Goal: Entertainment & Leisure: Consume media (video, audio)

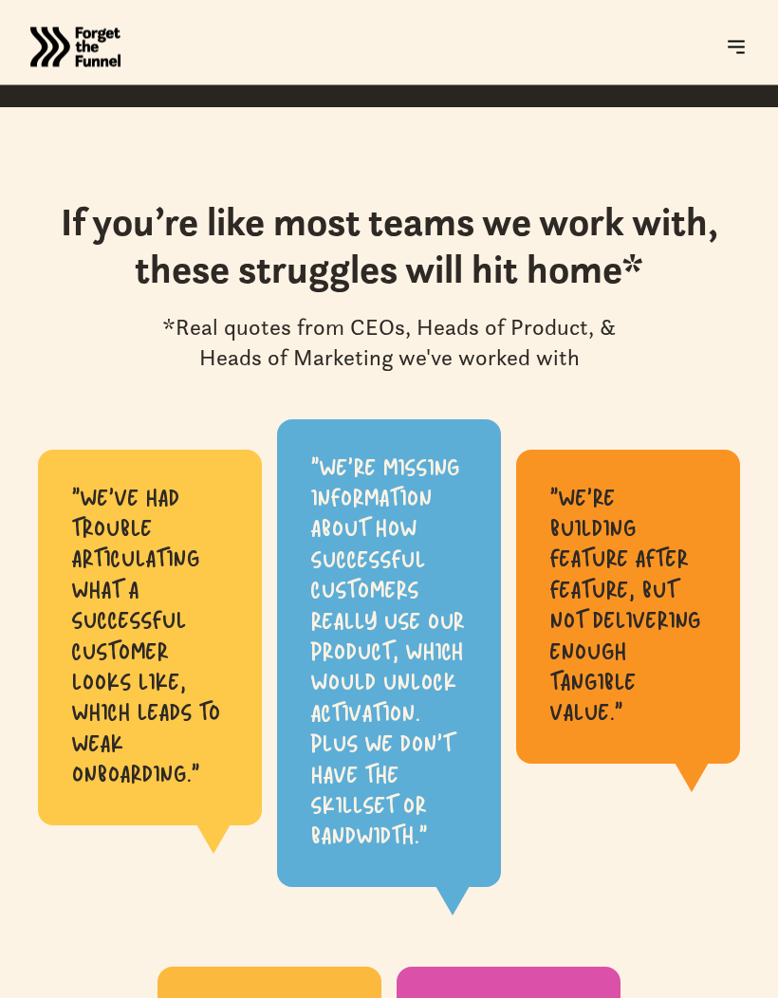
scroll to position [890, 0]
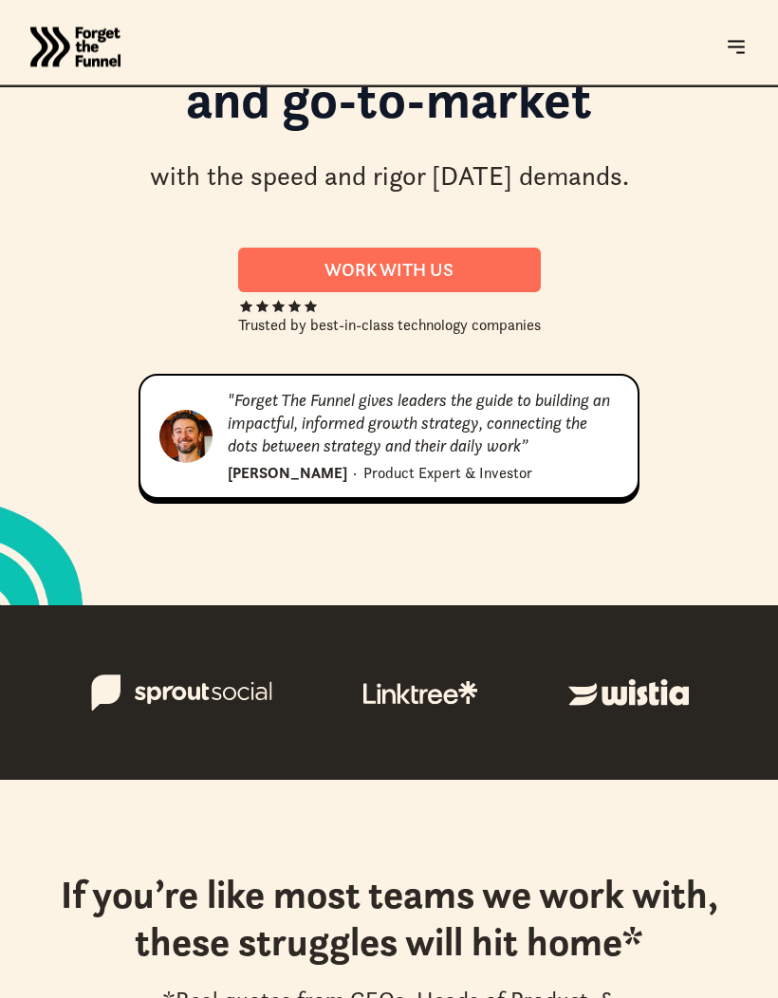
click at [731, 48] on img at bounding box center [735, 47] width 23 height 23
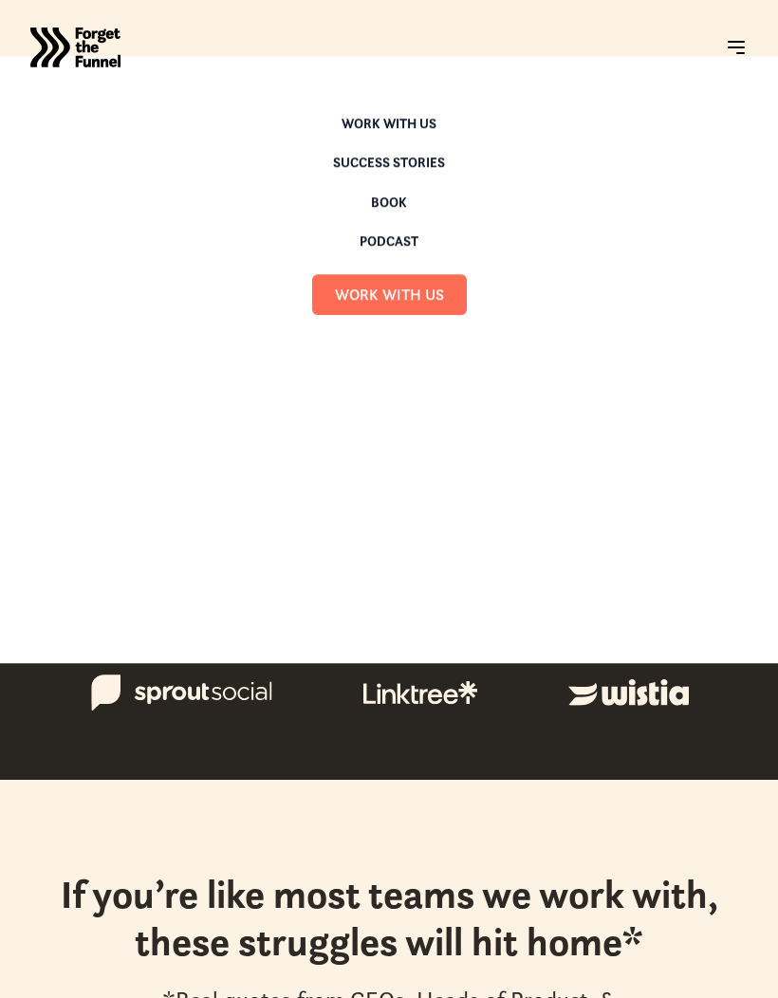
click at [729, 39] on img at bounding box center [735, 47] width 23 height 23
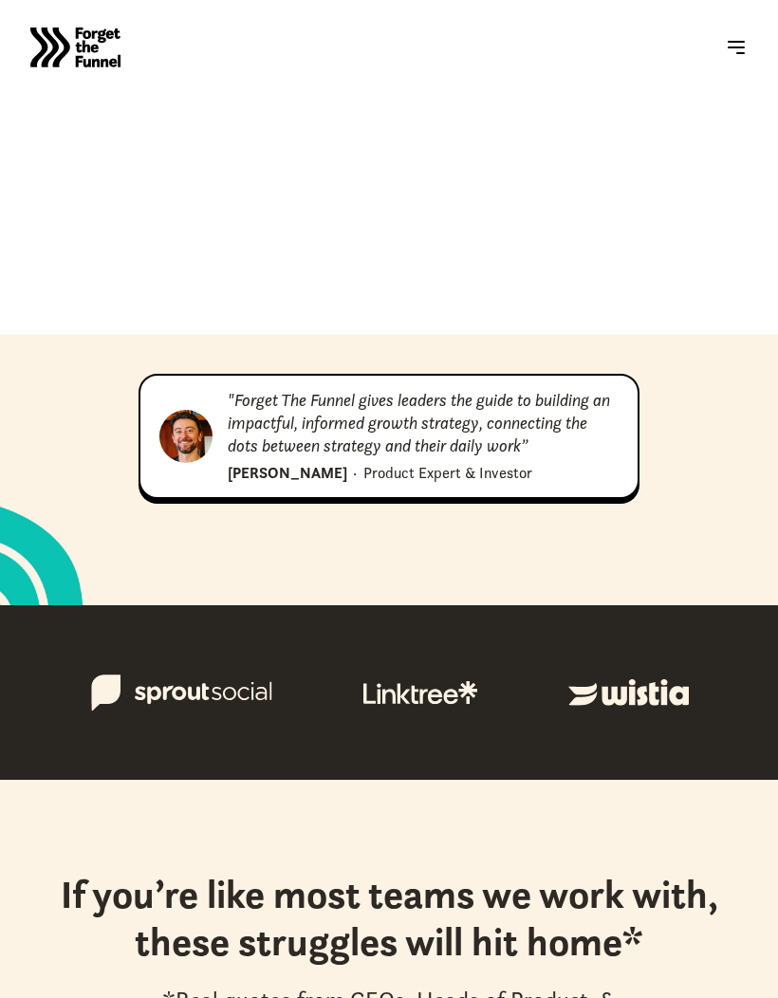
click at [608, 142] on div "ABOUT ABOUT Work with us Work with us Success Stories Success Stories Book Book…" at bounding box center [389, 31] width 778 height 607
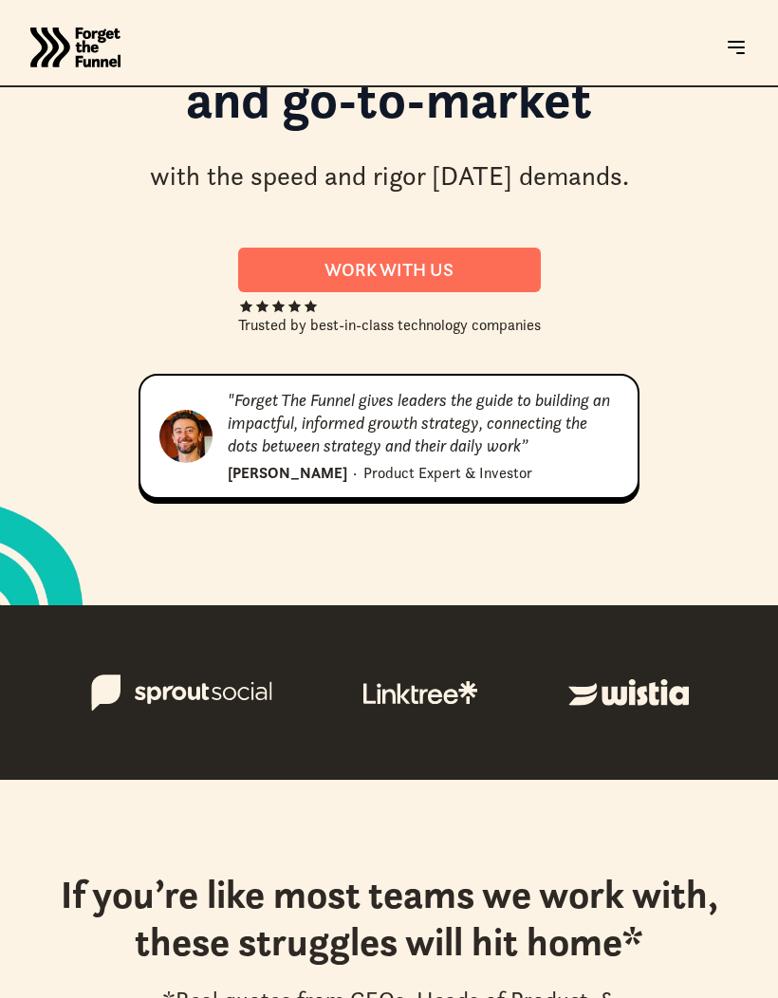
click at [734, 41] on img at bounding box center [735, 47] width 23 height 23
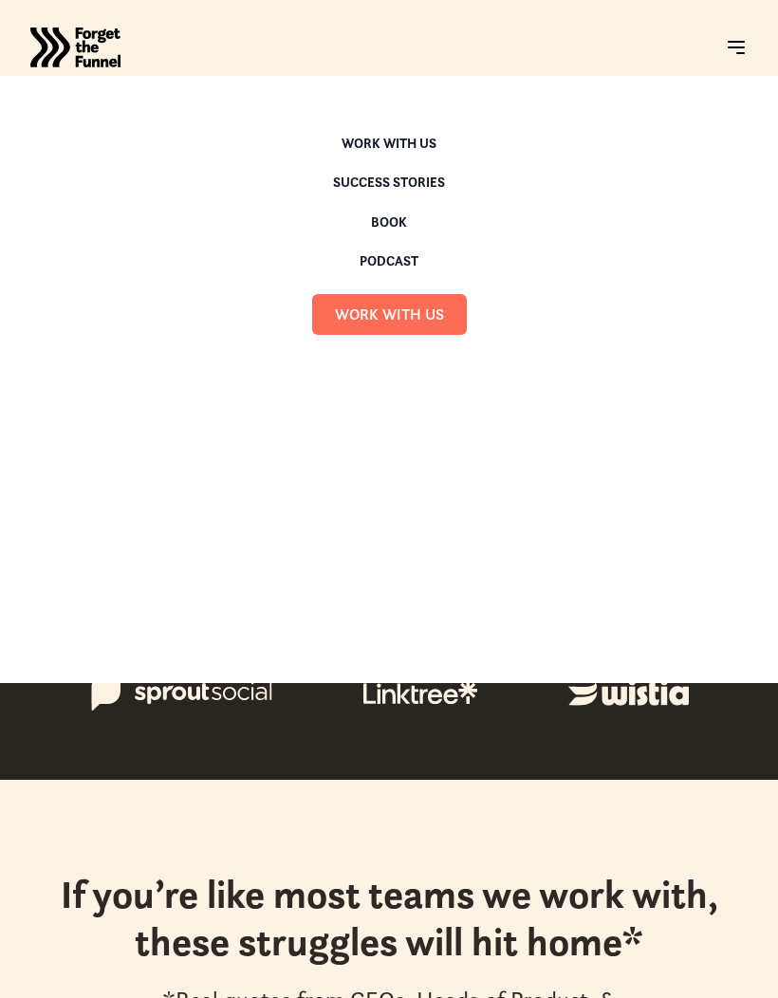
click at [404, 256] on div "Podcast" at bounding box center [388, 260] width 59 height 13
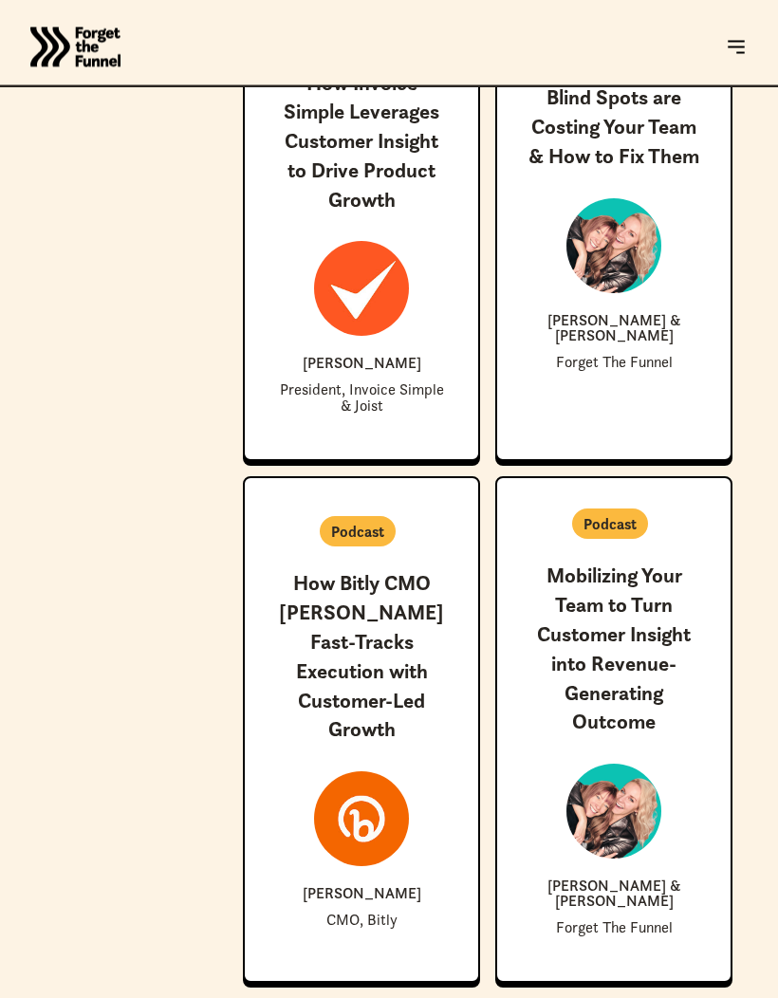
scroll to position [7042, 0]
click at [625, 599] on h3 "Mobilizing Your Team to Turn Customer Insight into Revenue-Generating Outcome" at bounding box center [613, 648] width 173 height 175
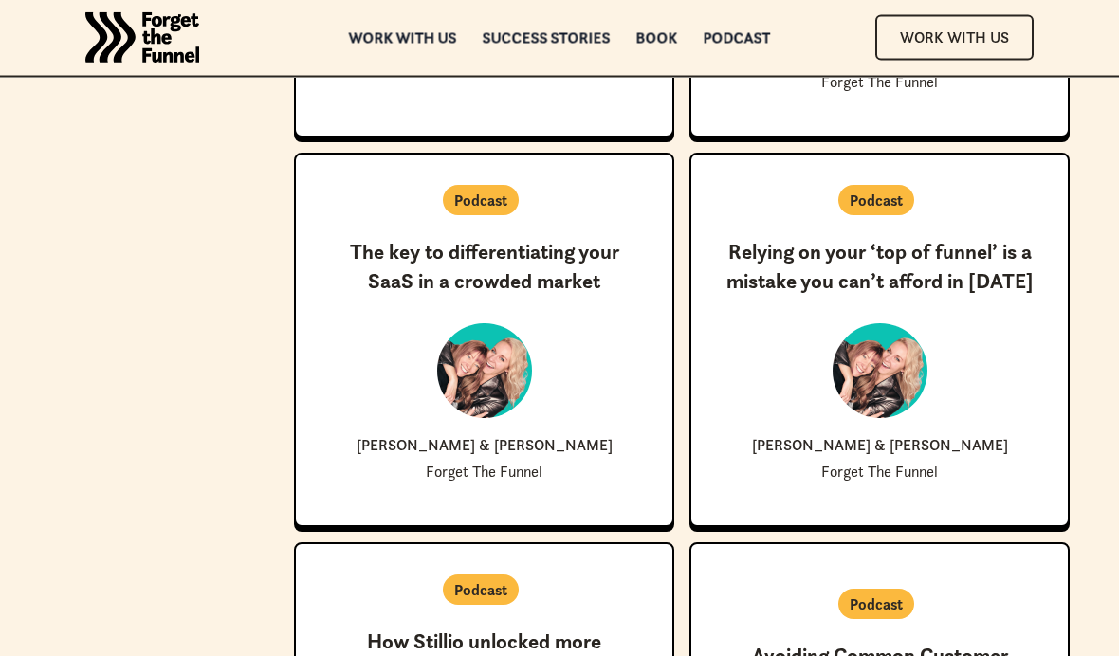
scroll to position [4846, 0]
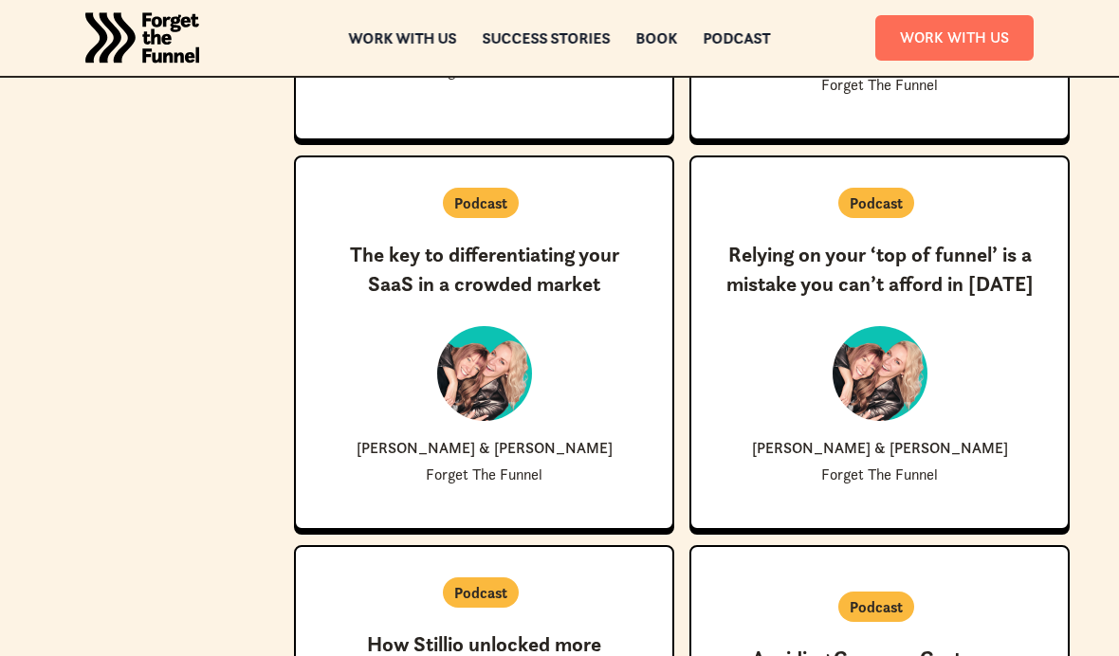
click at [777, 377] on div "New ✨ Coming Soon Relying on your ‘top of funnel’ is a mistake you can’t afford…" at bounding box center [880, 362] width 316 height 242
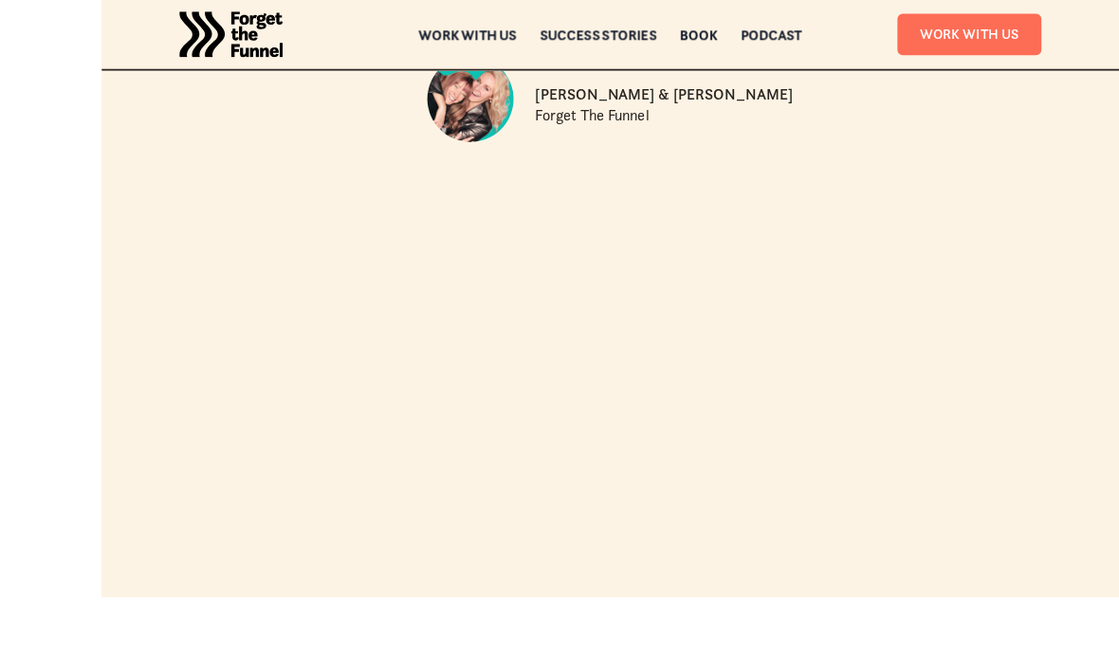
scroll to position [365, 0]
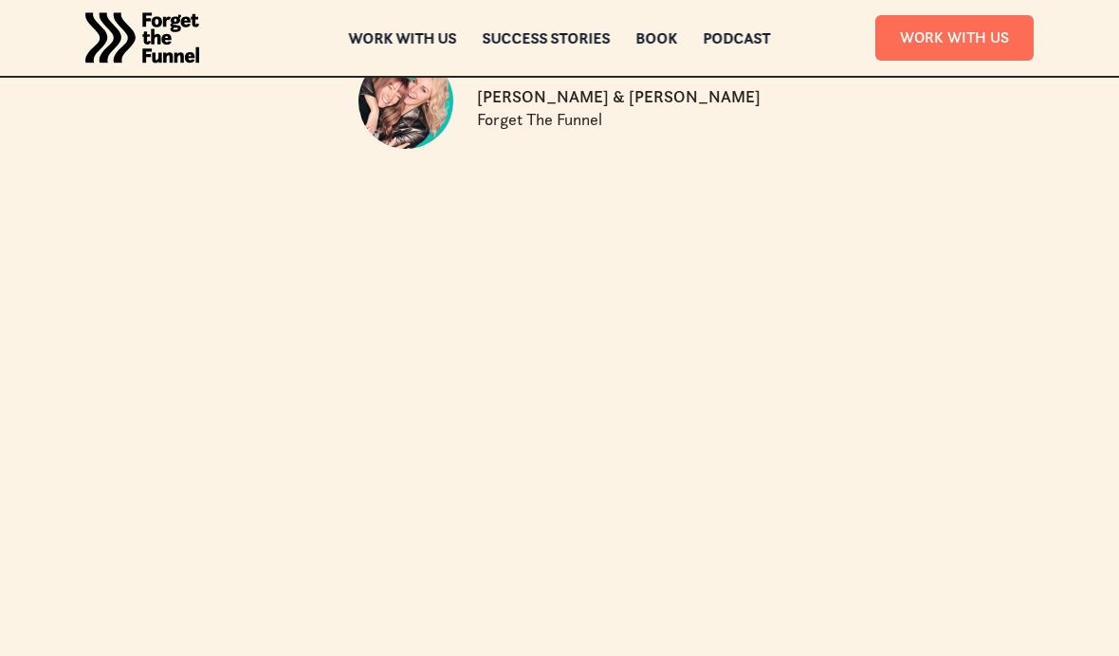
click at [65, 167] on div "[PERSON_NAME] & [PERSON_NAME] Forget The Funnel" at bounding box center [559, 105] width 1058 height 133
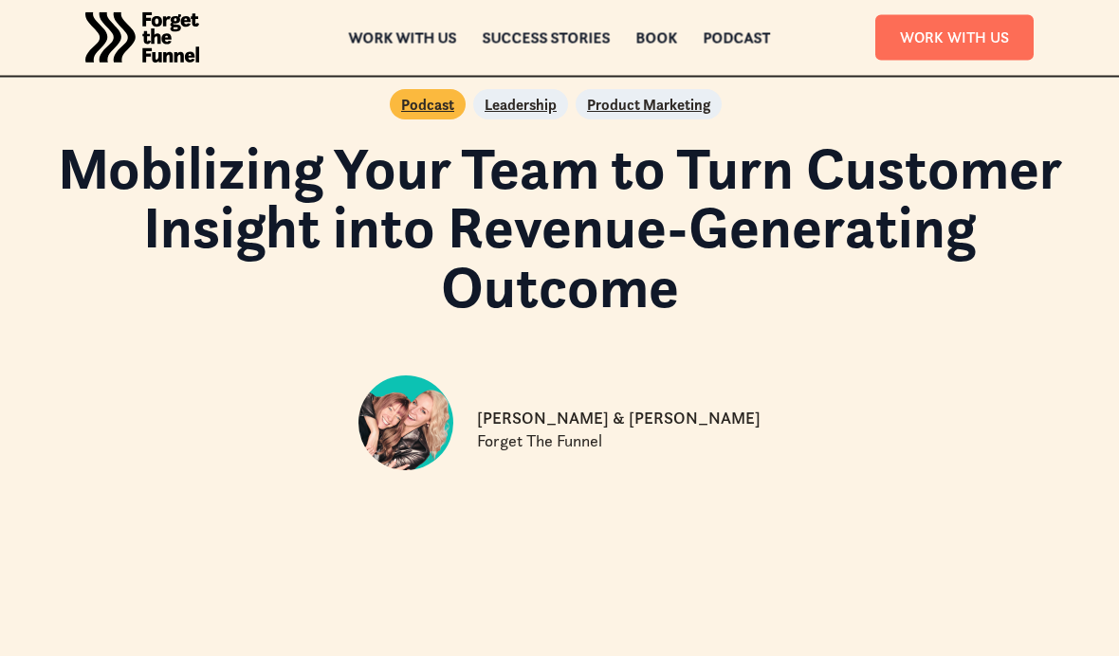
scroll to position [35, 0]
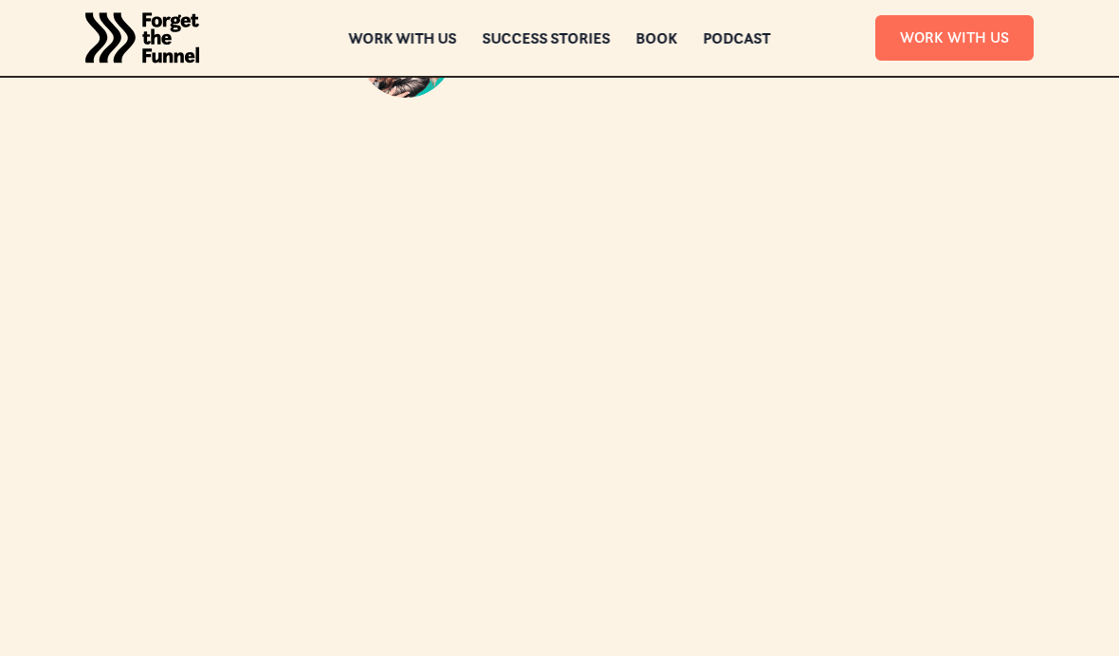
scroll to position [435, 0]
click at [107, 32] on img "home" at bounding box center [142, 38] width 114 height 76
